Goal: Task Accomplishment & Management: Manage account settings

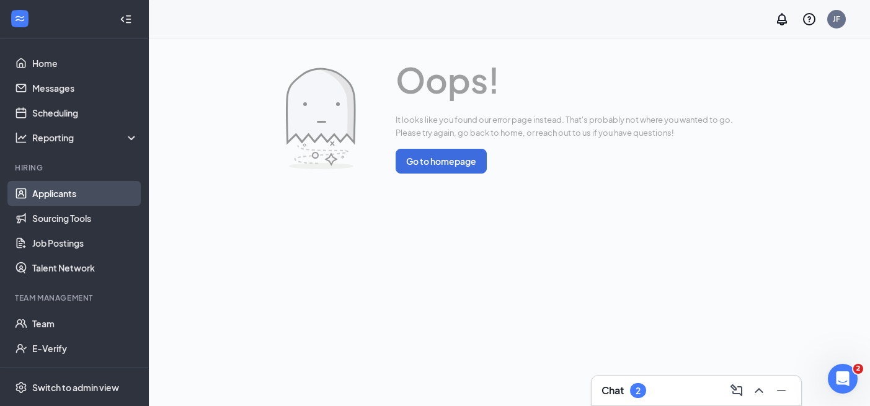
click at [72, 191] on link "Applicants" at bounding box center [85, 193] width 106 height 25
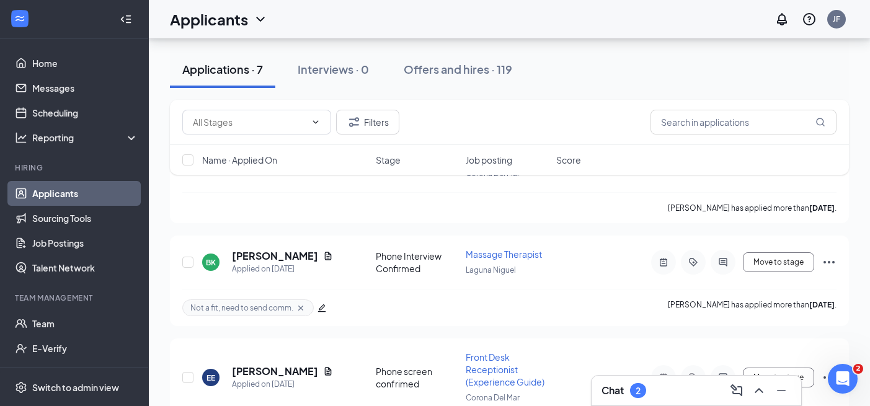
scroll to position [709, 0]
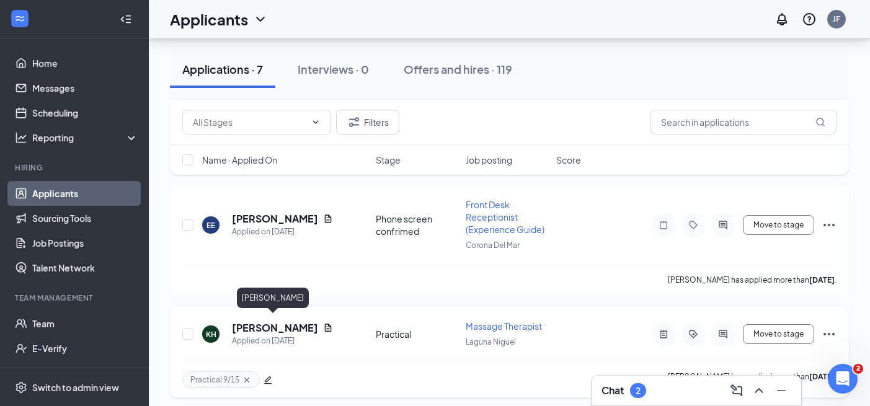
click at [294, 323] on h5 "[PERSON_NAME]" at bounding box center [275, 328] width 86 height 14
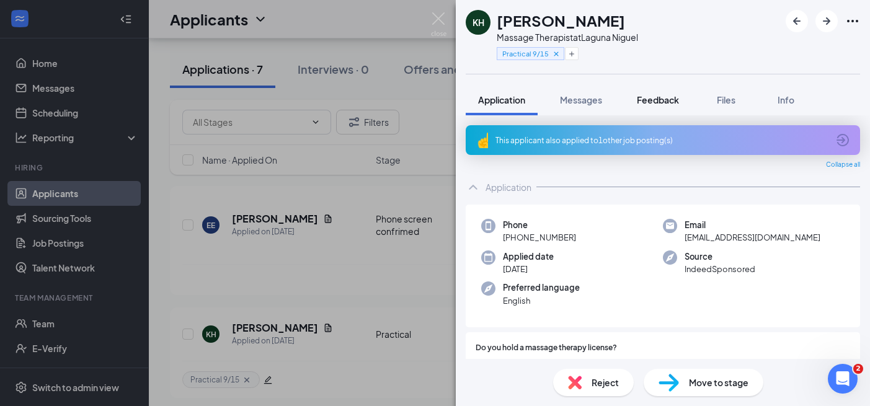
click at [643, 97] on span "Feedback" at bounding box center [658, 99] width 42 height 11
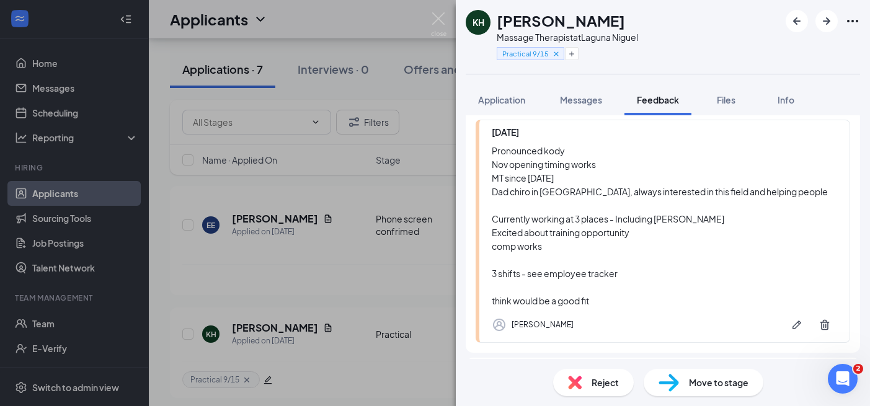
scroll to position [262, 0]
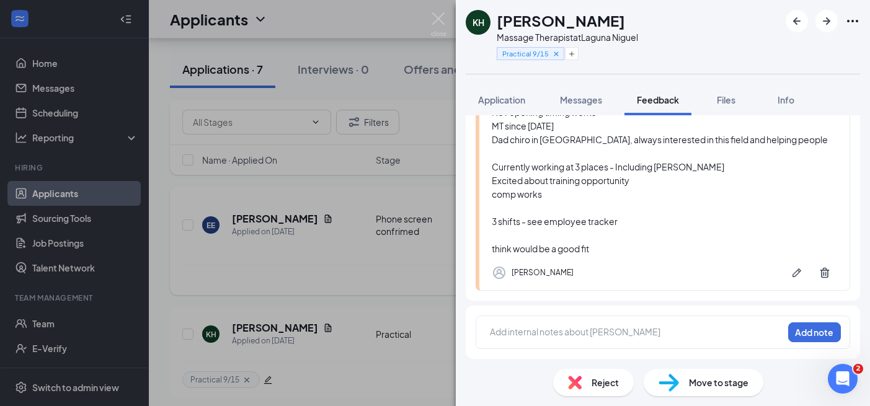
click at [311, 252] on div "KH [PERSON_NAME] Massage Therapist at [GEOGRAPHIC_DATA] Practical 9/15 Applicat…" at bounding box center [435, 203] width 870 height 406
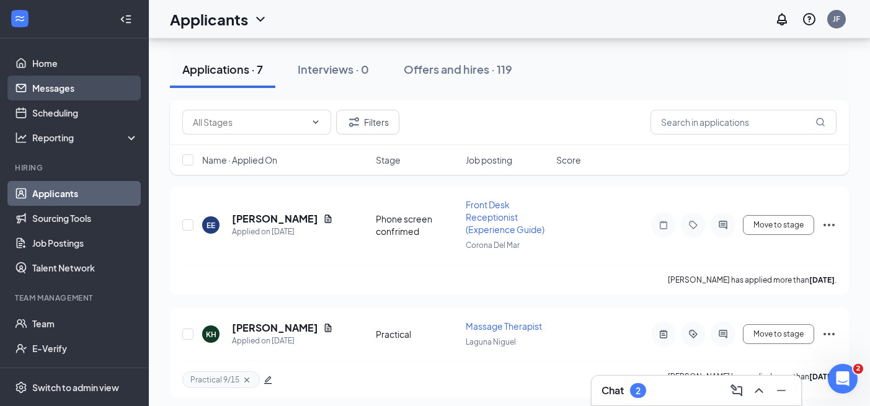
click at [89, 87] on link "Messages" at bounding box center [85, 88] width 106 height 25
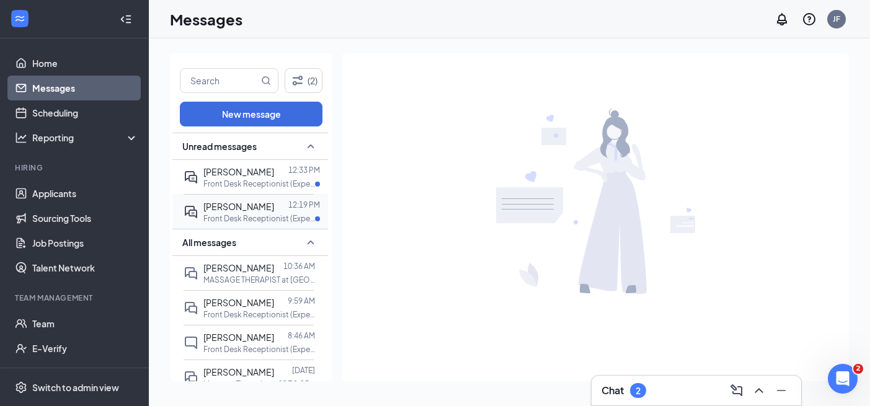
click at [274, 208] on div at bounding box center [281, 207] width 14 height 14
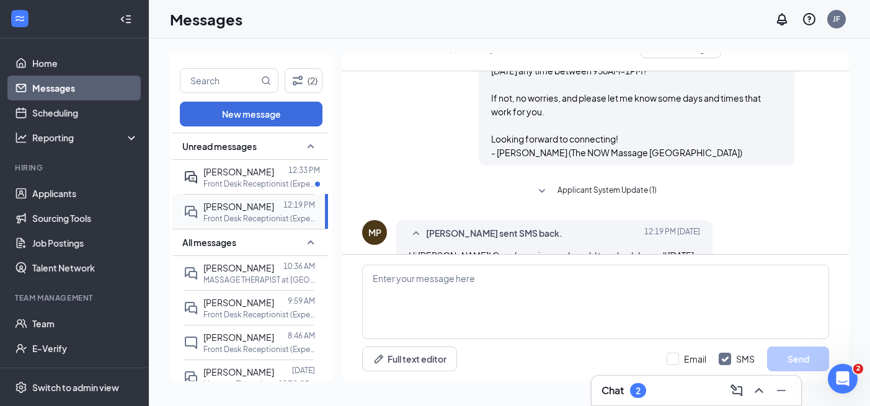
scroll to position [441, 0]
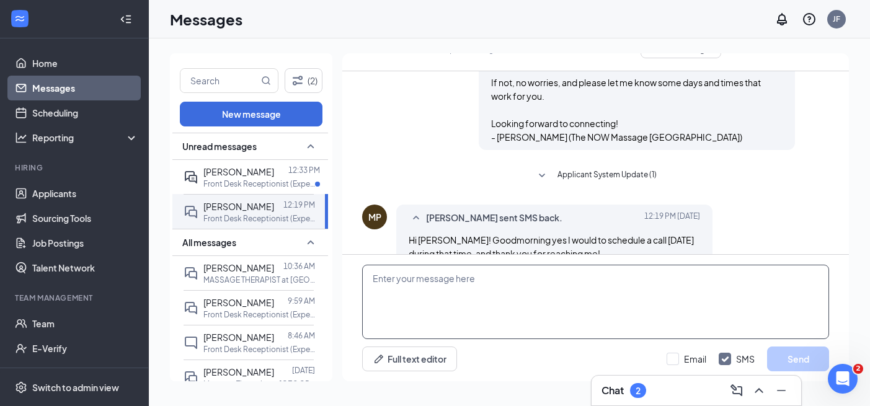
click at [590, 286] on textarea at bounding box center [595, 302] width 467 height 74
click at [624, 320] on textarea at bounding box center [595, 302] width 467 height 74
paste textarea "Great. I will give you a ring [DATE] at 10AM. Please note I will be calling fro…"
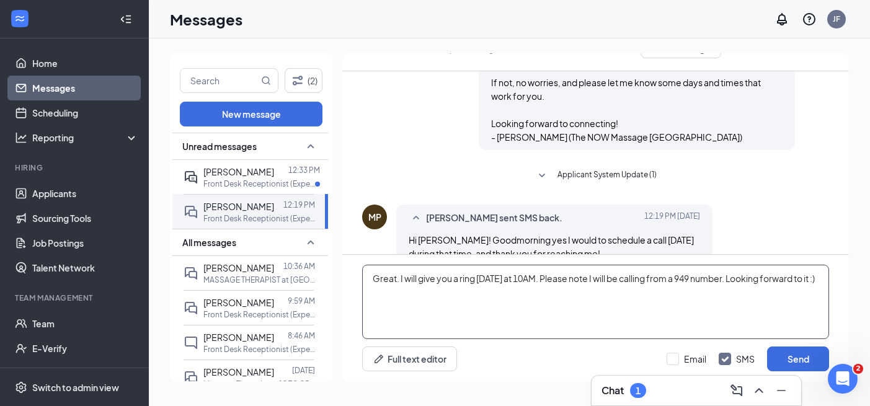
drag, startPoint x: 396, startPoint y: 279, endPoint x: 430, endPoint y: 326, distance: 57.7
click at [396, 280] on textarea "Great. I will give you a ring [DATE] at 10AM. Please note I will be calling fro…" at bounding box center [595, 302] width 467 height 74
drag, startPoint x: 432, startPoint y: 306, endPoint x: 388, endPoint y: 302, distance: 44.2
click at [387, 302] on textarea "Great! I will give you a ring [DATE] at 10AM. Please note I will be calling fro…" at bounding box center [595, 302] width 467 height 74
type textarea "Great! I will give you a ring [DATE] at 10AM. Please note I will be calling fro…"
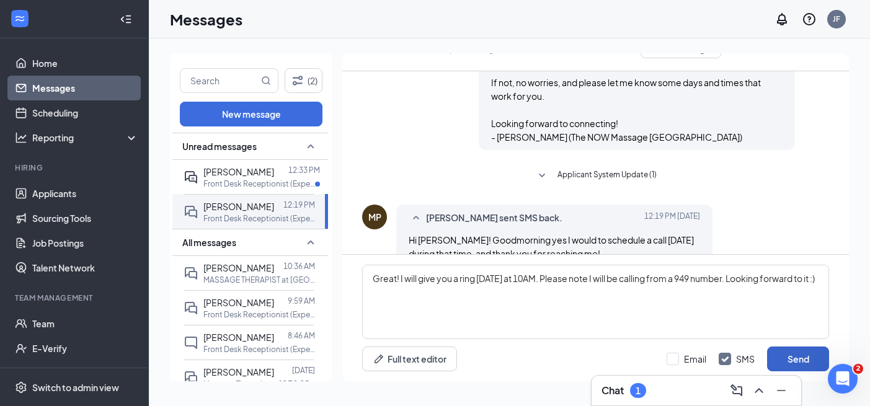
click at [795, 356] on button "Send" at bounding box center [798, 359] width 62 height 25
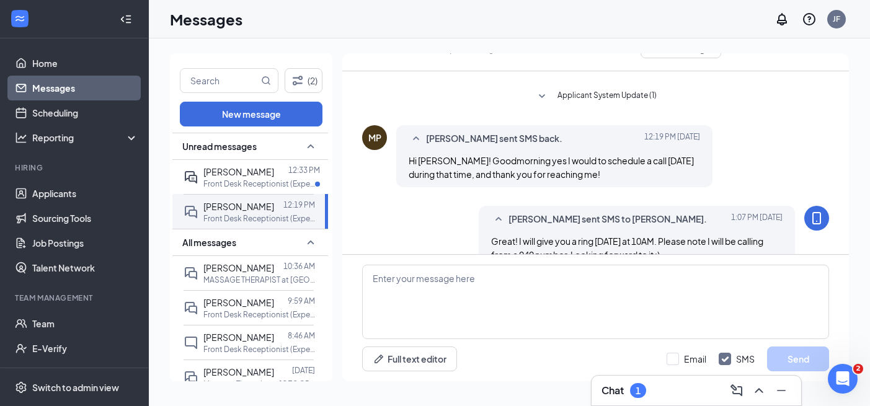
scroll to position [522, 0]
click at [54, 201] on link "Applicants" at bounding box center [85, 193] width 106 height 25
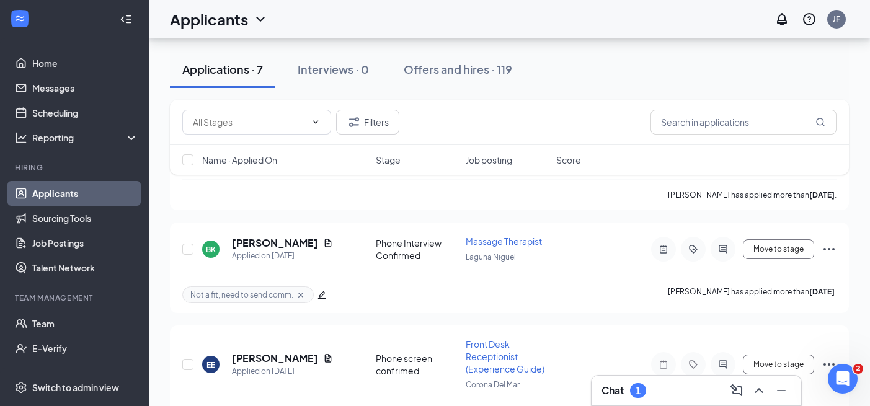
scroll to position [484, 0]
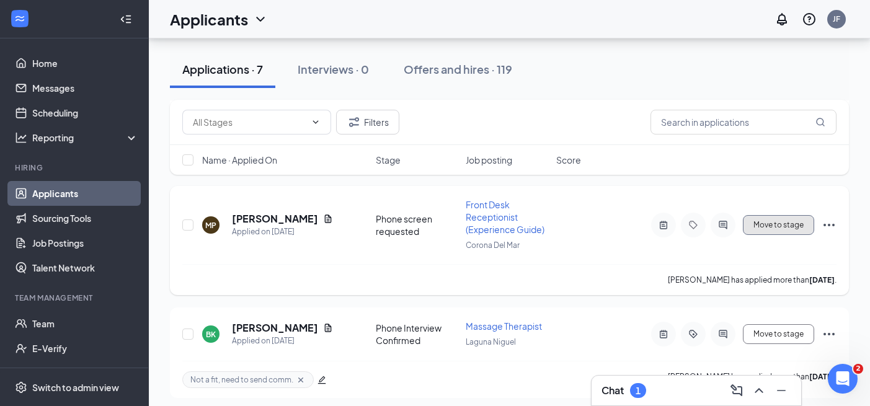
click at [768, 227] on button "Move to stage" at bounding box center [778, 225] width 71 height 20
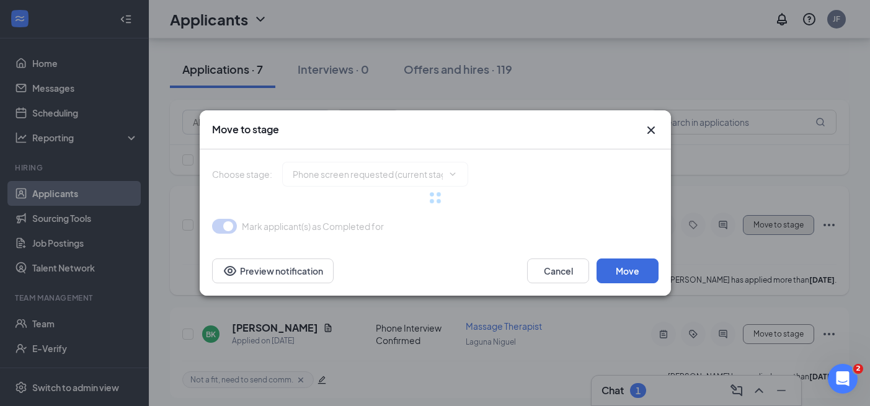
type input "Phone screen confrimed (next stage)"
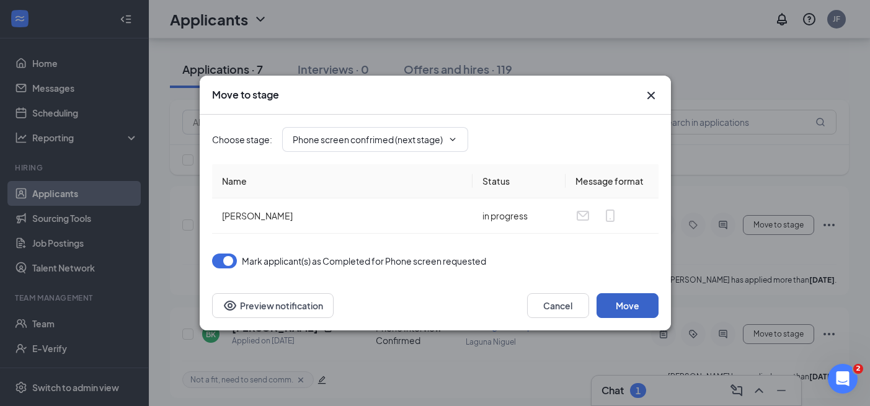
click at [611, 294] on button "Move" at bounding box center [628, 305] width 62 height 25
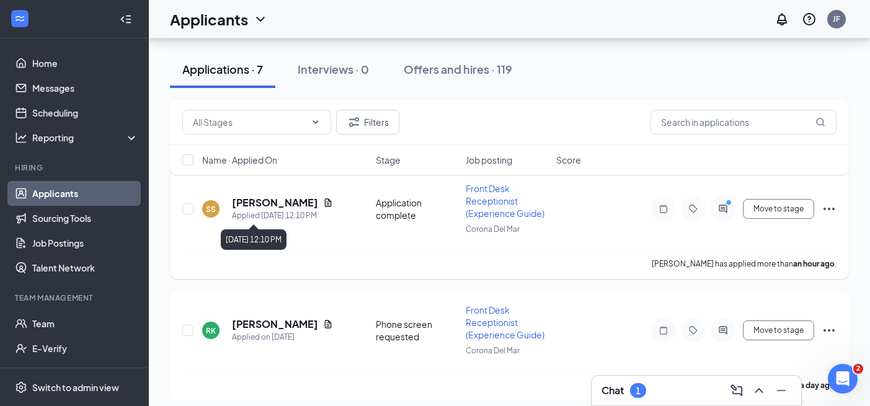
scroll to position [93, 0]
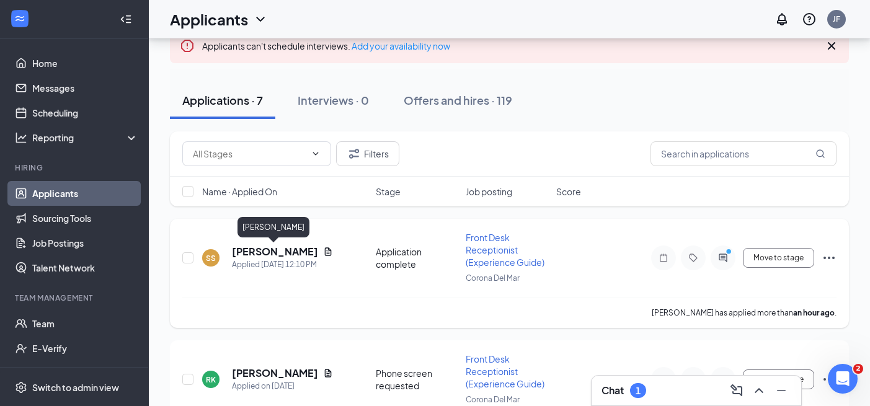
drag, startPoint x: 269, startPoint y: 253, endPoint x: 315, endPoint y: 254, distance: 46.5
click at [269, 253] on h5 "[PERSON_NAME]" at bounding box center [275, 252] width 86 height 14
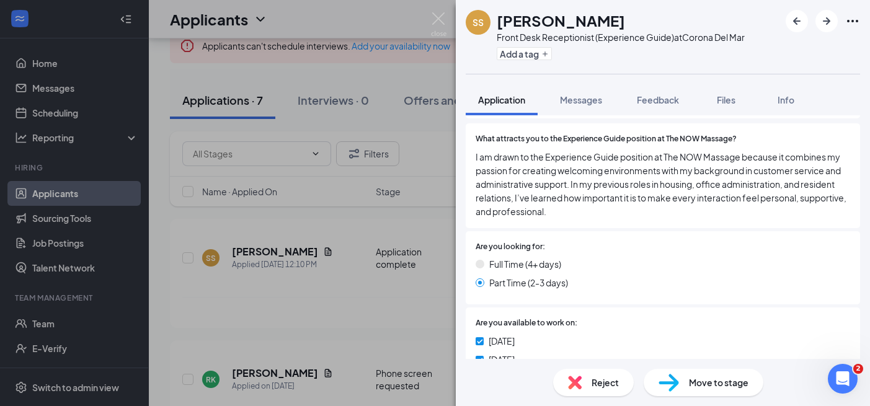
scroll to position [189, 0]
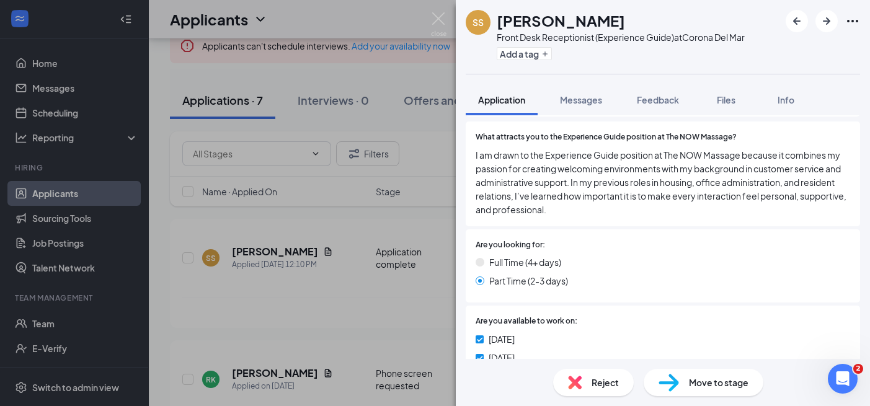
click at [596, 383] on span "Reject" at bounding box center [605, 383] width 27 height 14
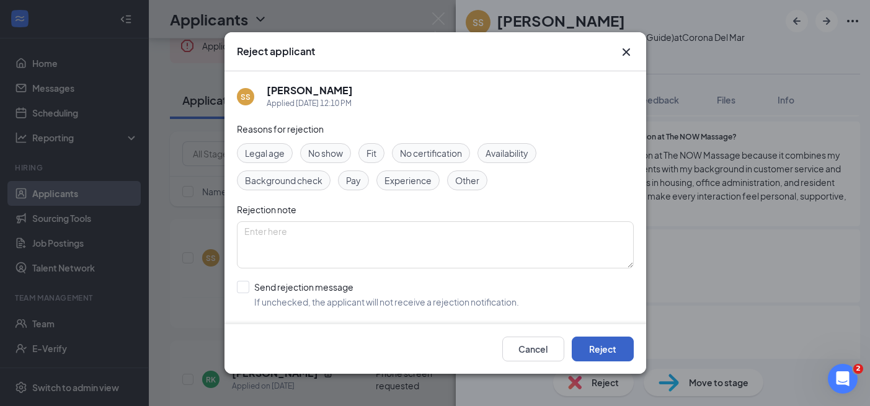
click at [597, 340] on button "Reject" at bounding box center [603, 349] width 62 height 25
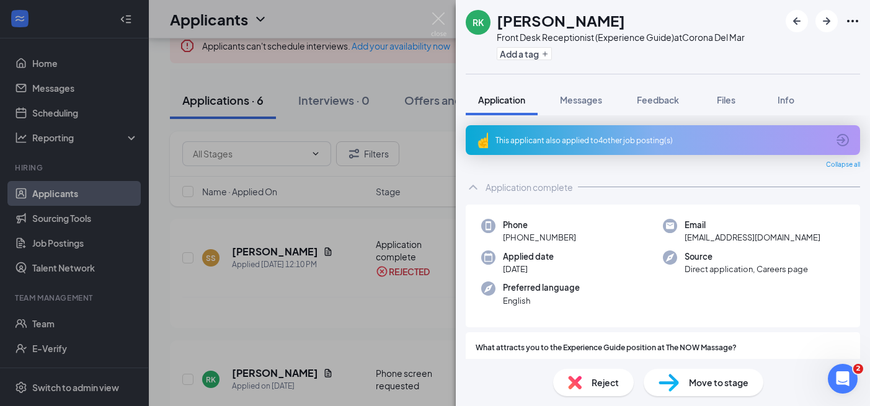
click at [363, 315] on div "[PERSON_NAME] [PERSON_NAME] Front Desk Receptionist (Experience Guide) at Coron…" at bounding box center [435, 203] width 870 height 406
